Goal: Task Accomplishment & Management: Manage account settings

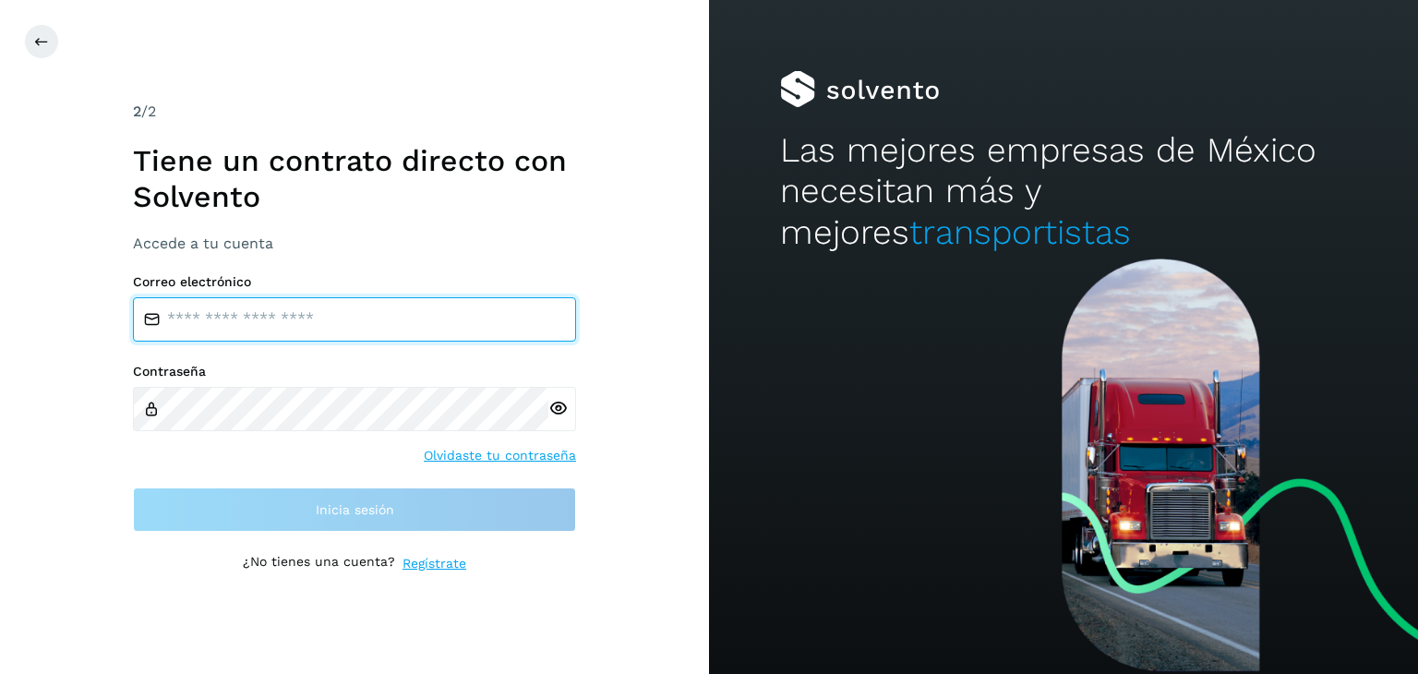
type input "**********"
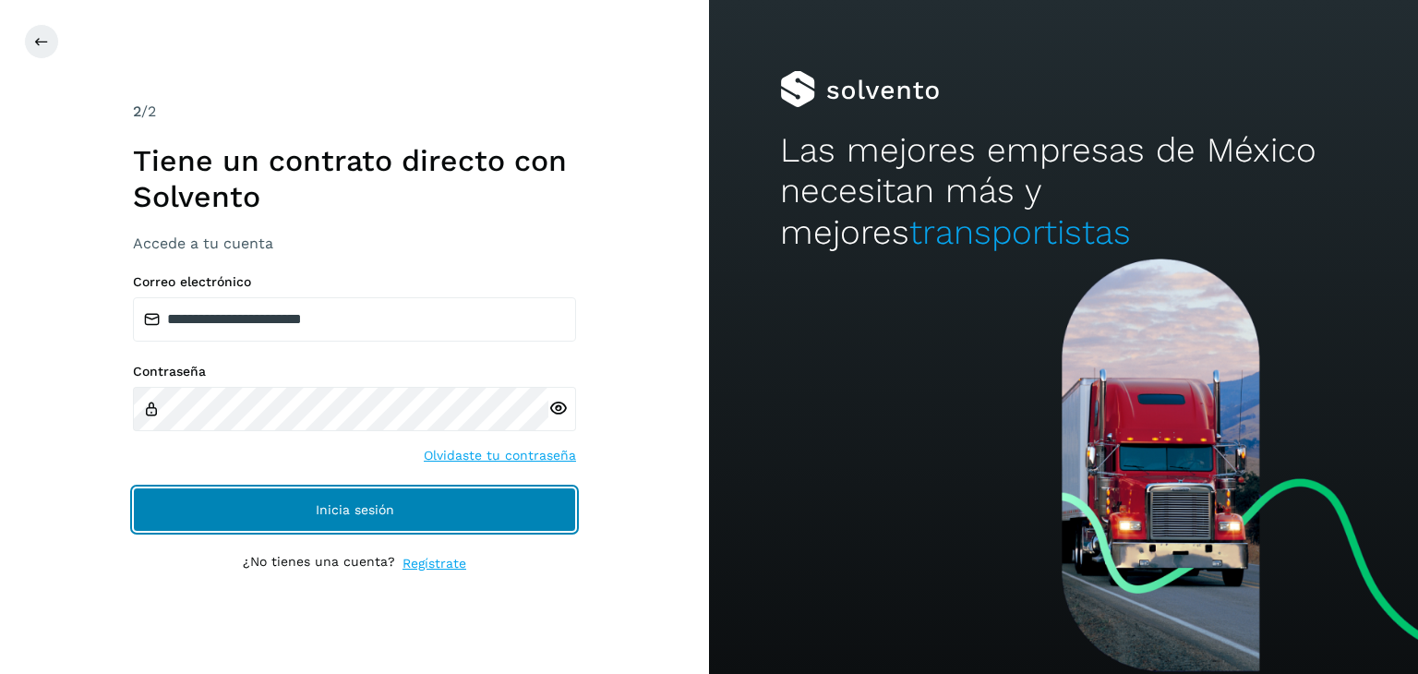
click at [240, 513] on button "Inicia sesión" at bounding box center [354, 509] width 443 height 44
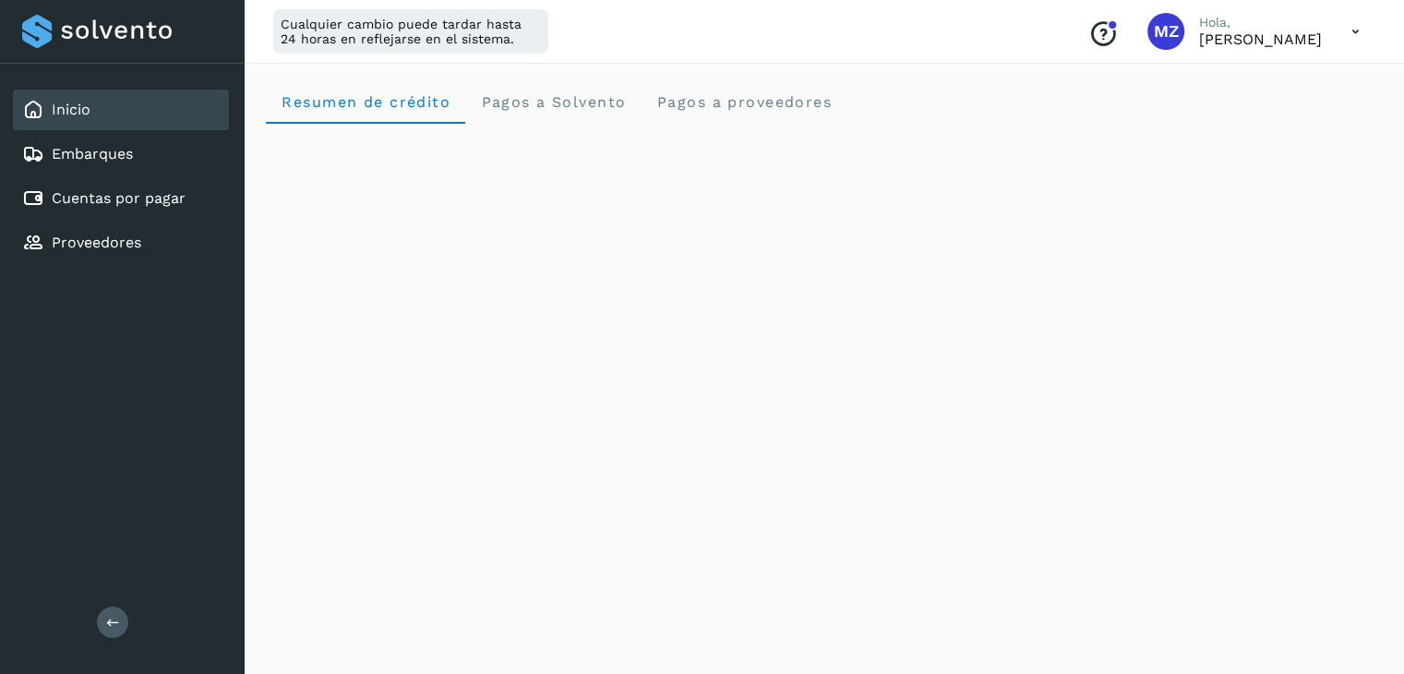
click at [1355, 42] on icon at bounding box center [1356, 32] width 38 height 38
click at [1289, 105] on div "Cerrar sesión" at bounding box center [1264, 119] width 220 height 35
